Goal: Task Accomplishment & Management: Manage account settings

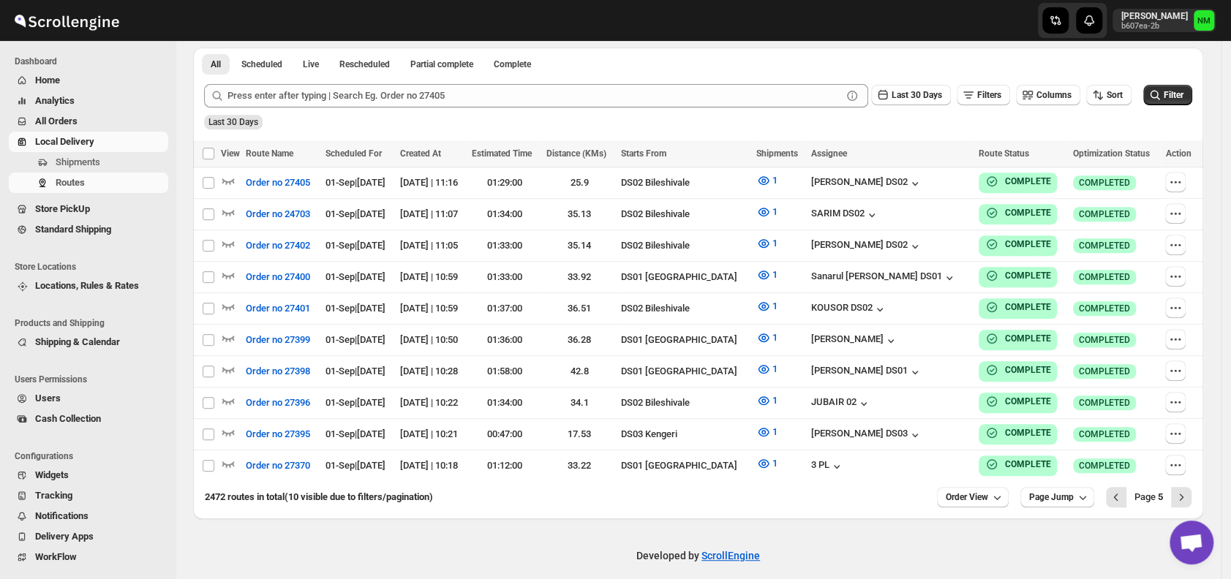
scroll to position [349, 0]
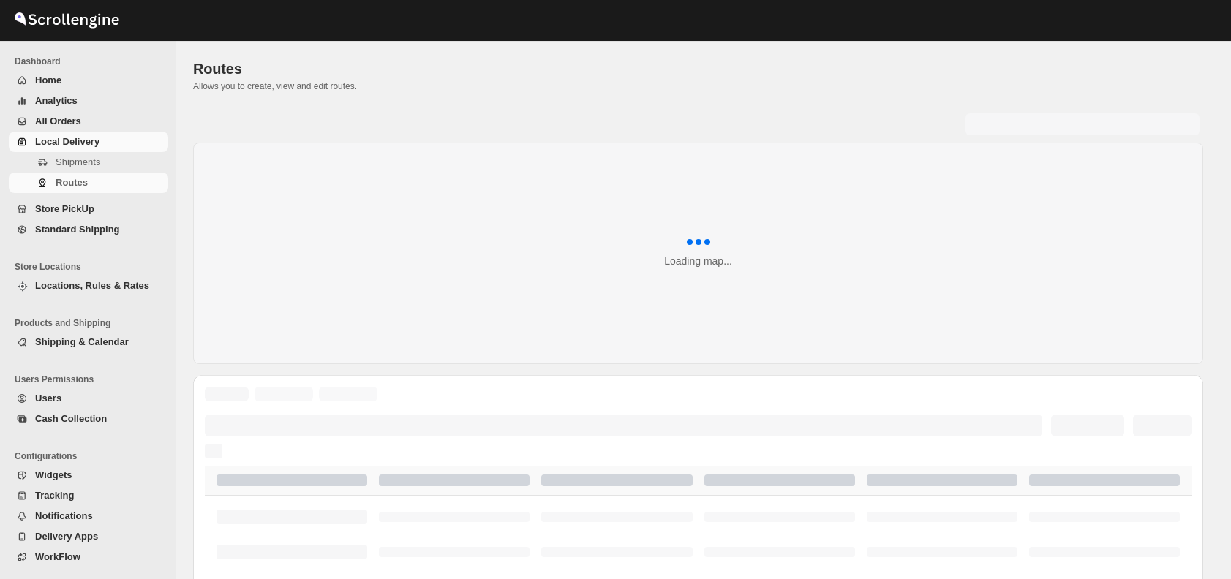
scroll to position [349, 0]
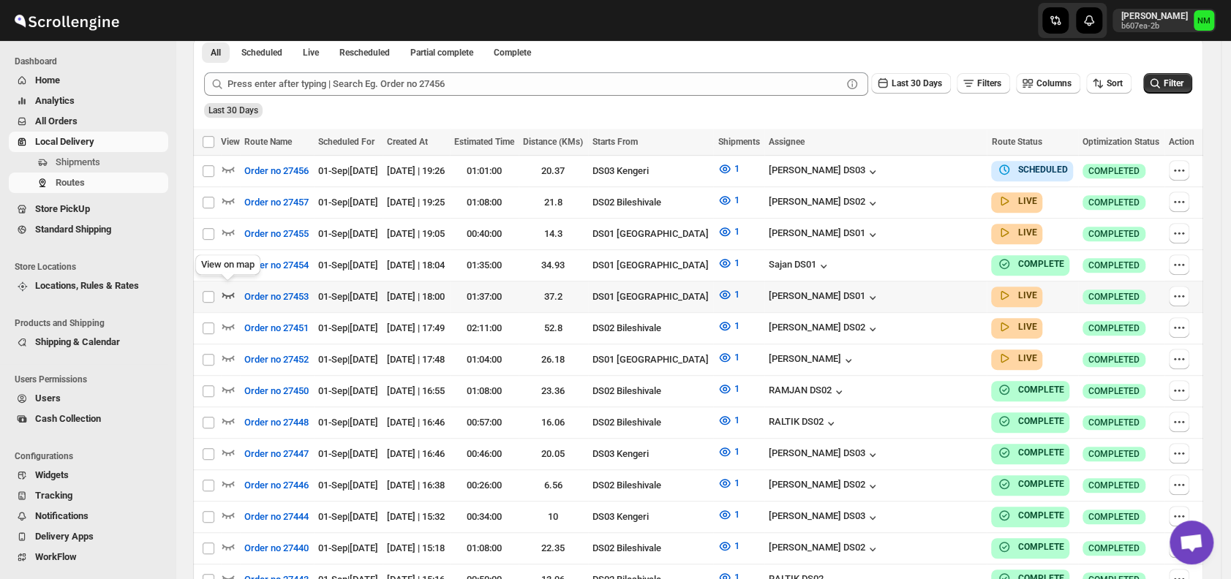
click at [235, 295] on icon "button" at bounding box center [228, 294] width 15 height 15
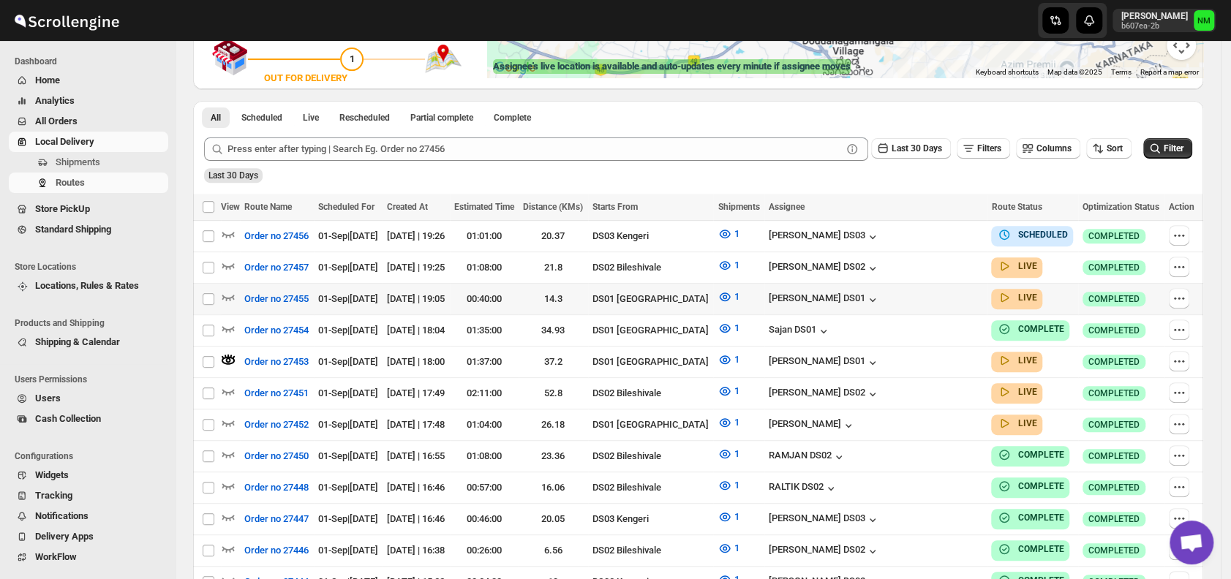
scroll to position [335, 0]
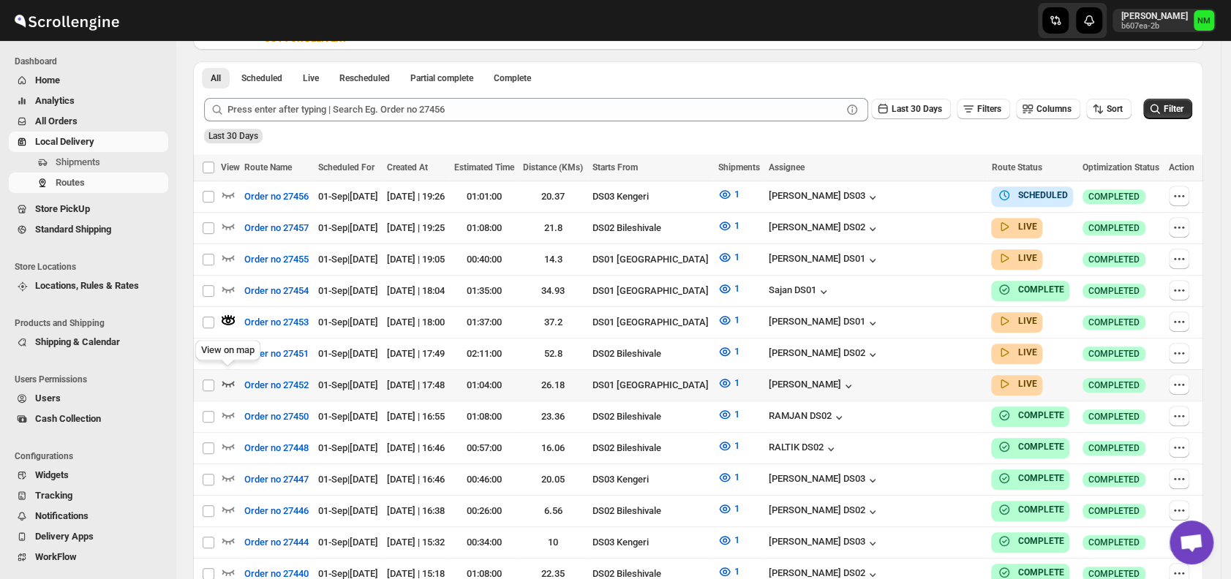
click at [234, 377] on icon "button" at bounding box center [228, 383] width 15 height 15
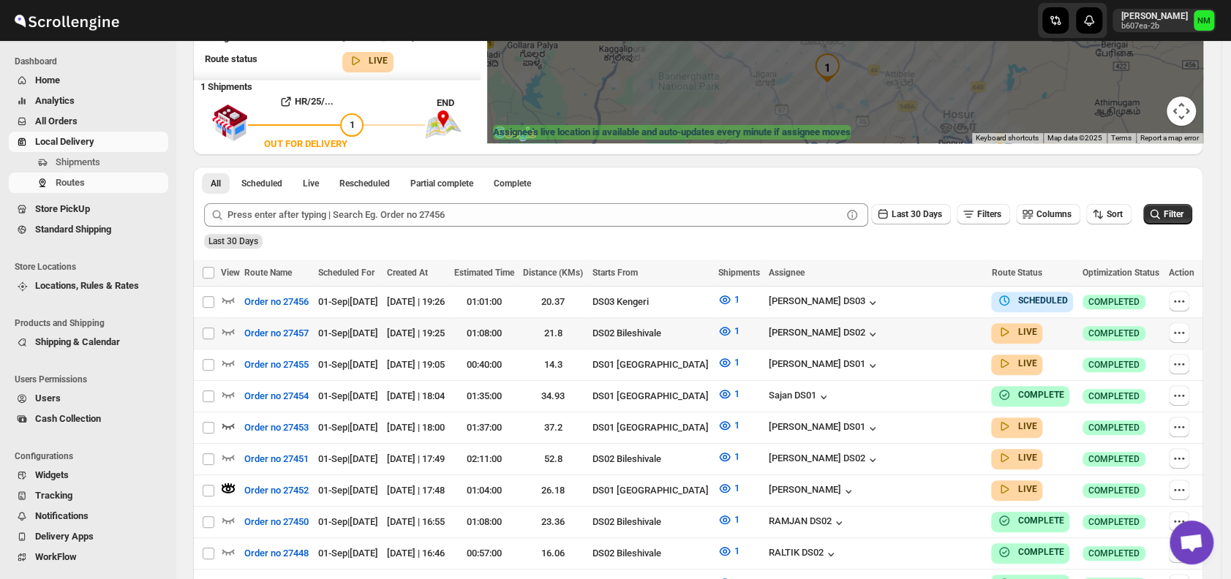
scroll to position [232, 0]
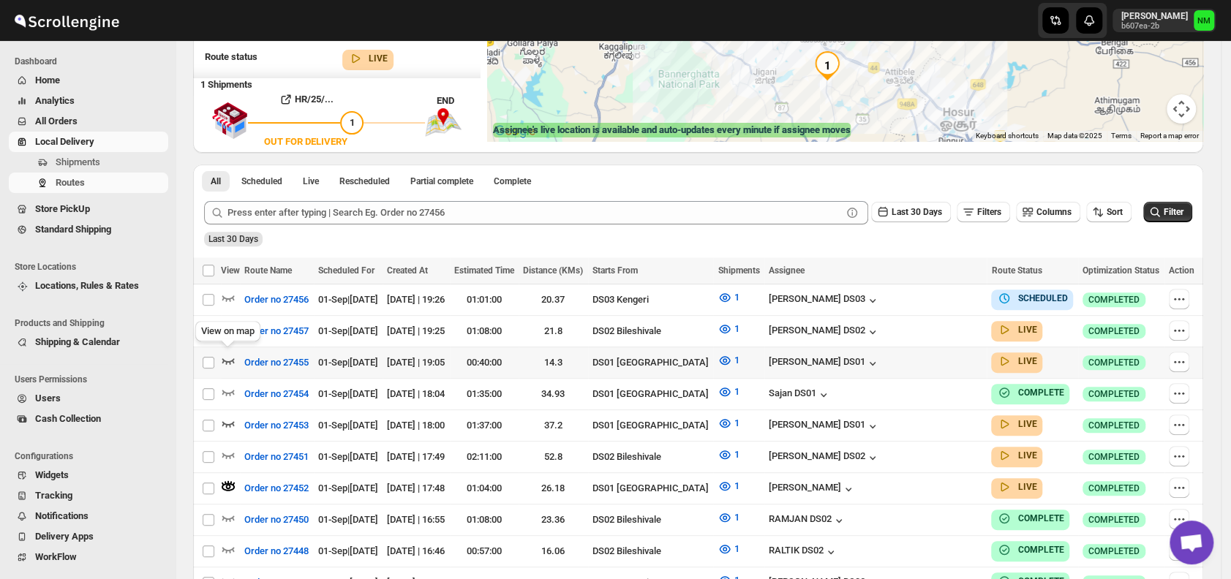
click at [228, 357] on icon "button" at bounding box center [228, 360] width 15 height 15
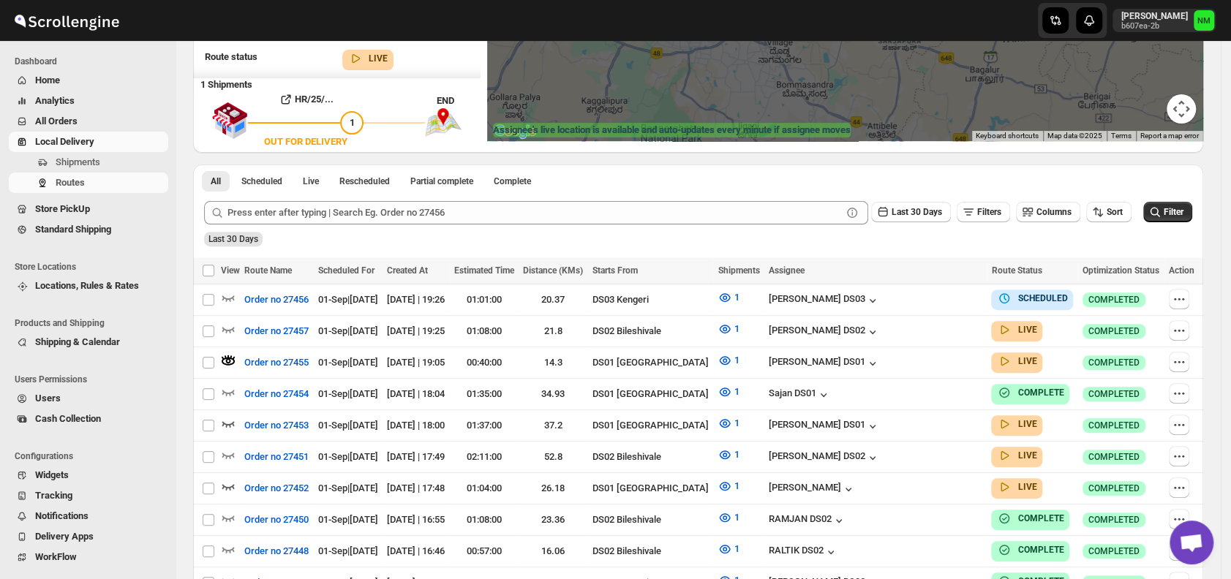
scroll to position [0, 0]
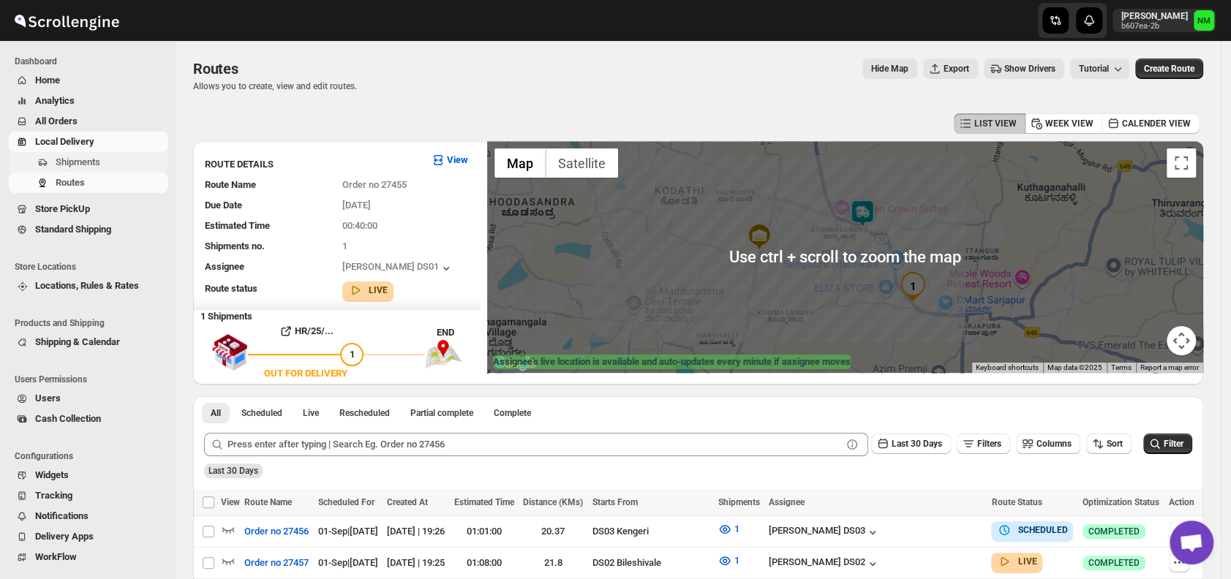
click at [99, 169] on span "Shipments" at bounding box center [111, 162] width 110 height 15
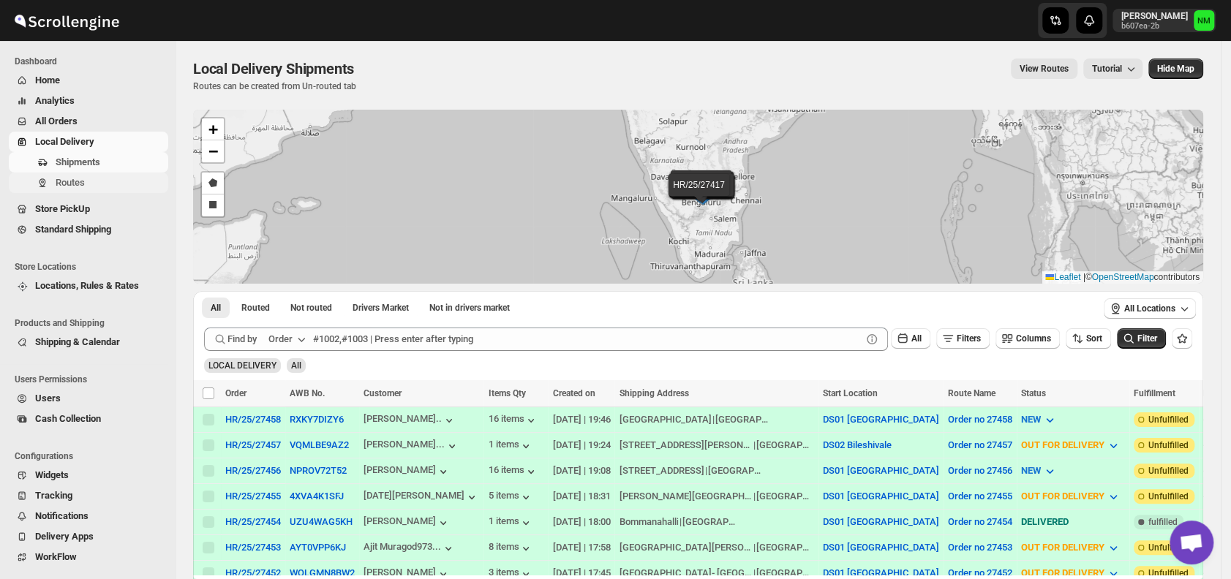
click at [105, 184] on span "Routes" at bounding box center [111, 183] width 110 height 15
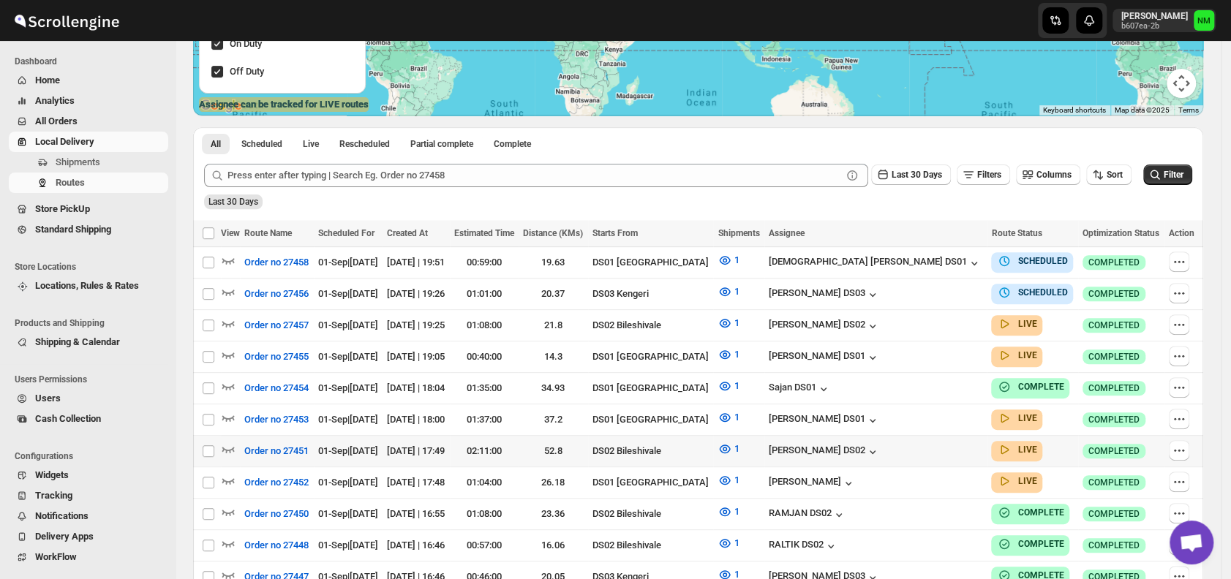
scroll to position [258, 0]
